Goal: Transaction & Acquisition: Subscribe to service/newsletter

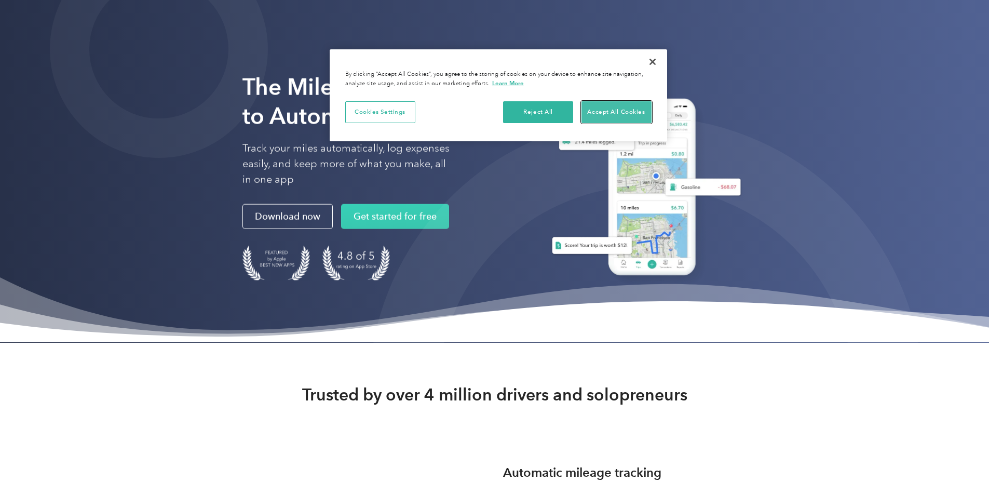
click at [603, 104] on button "Accept All Cookies" at bounding box center [616, 112] width 70 height 22
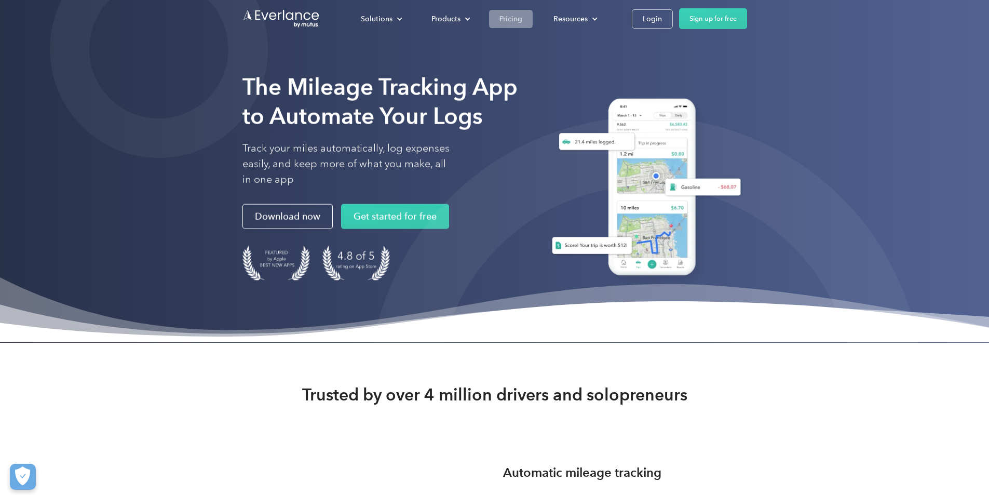
click at [522, 20] on div "Pricing" at bounding box center [510, 18] width 23 height 13
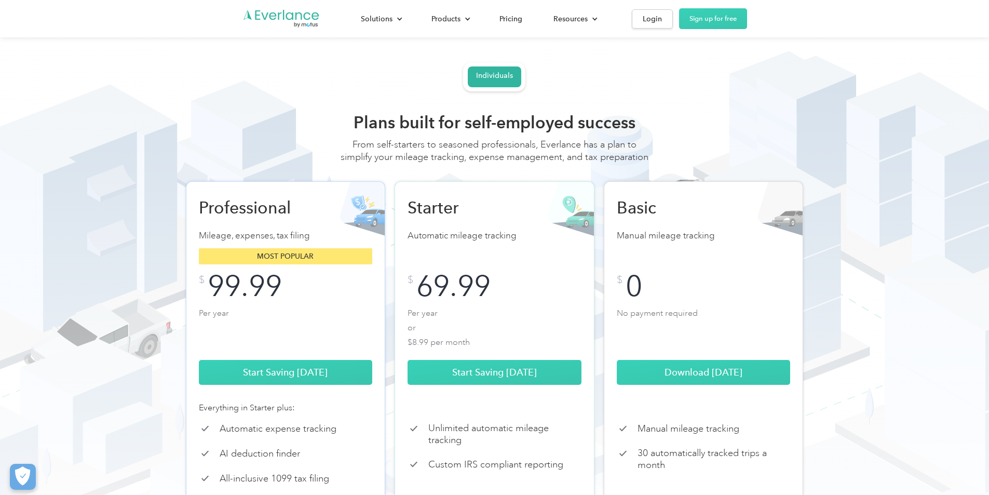
scroll to position [104, 0]
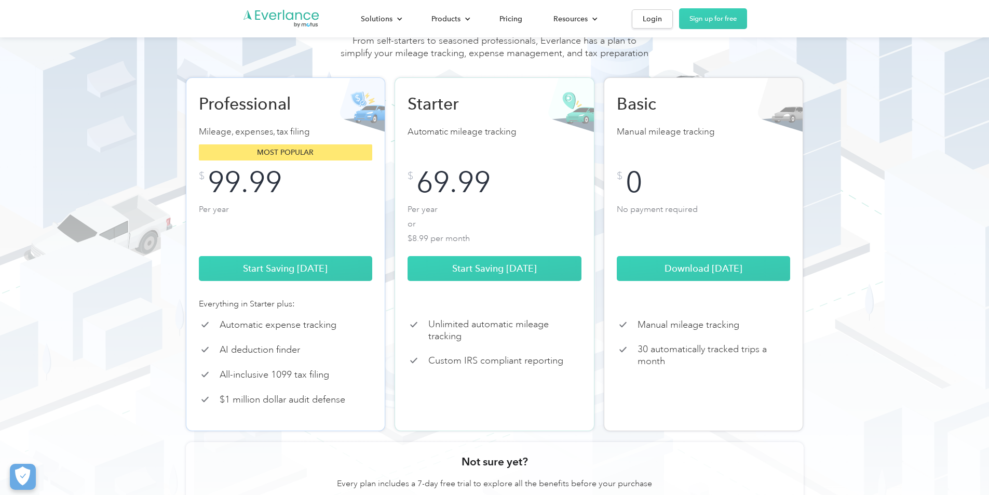
click at [513, 241] on p "Per year or $8.99 per month" at bounding box center [494, 223] width 174 height 42
click at [467, 194] on div "69.99" at bounding box center [453, 182] width 74 height 23
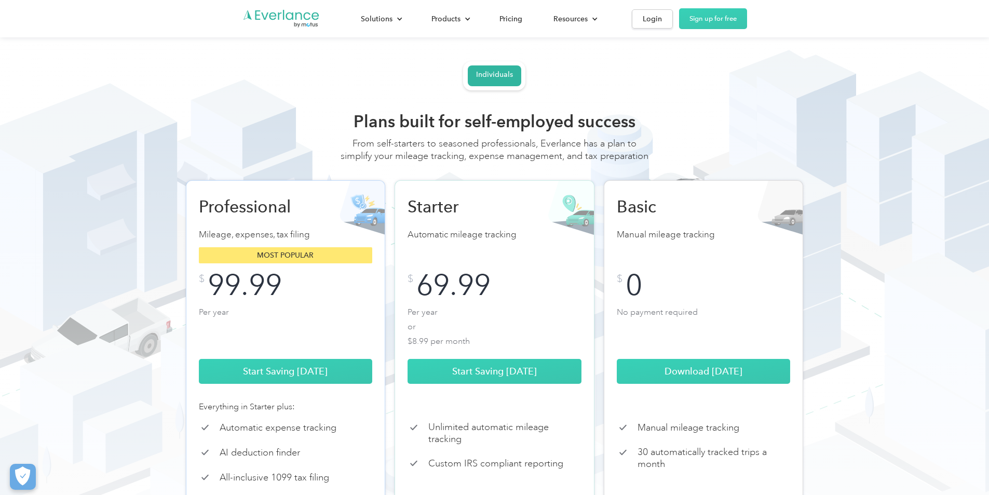
scroll to position [0, 0]
